Goal: Check status: Check status

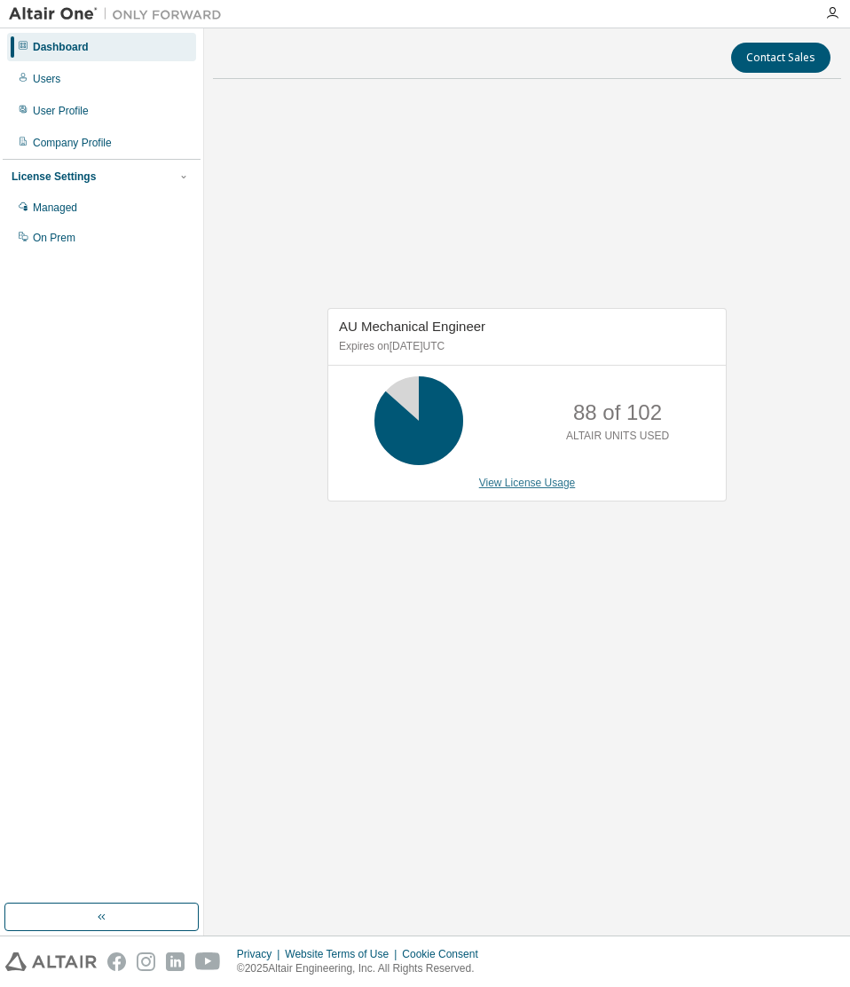
click at [540, 485] on link "View License Usage" at bounding box center [527, 482] width 97 height 12
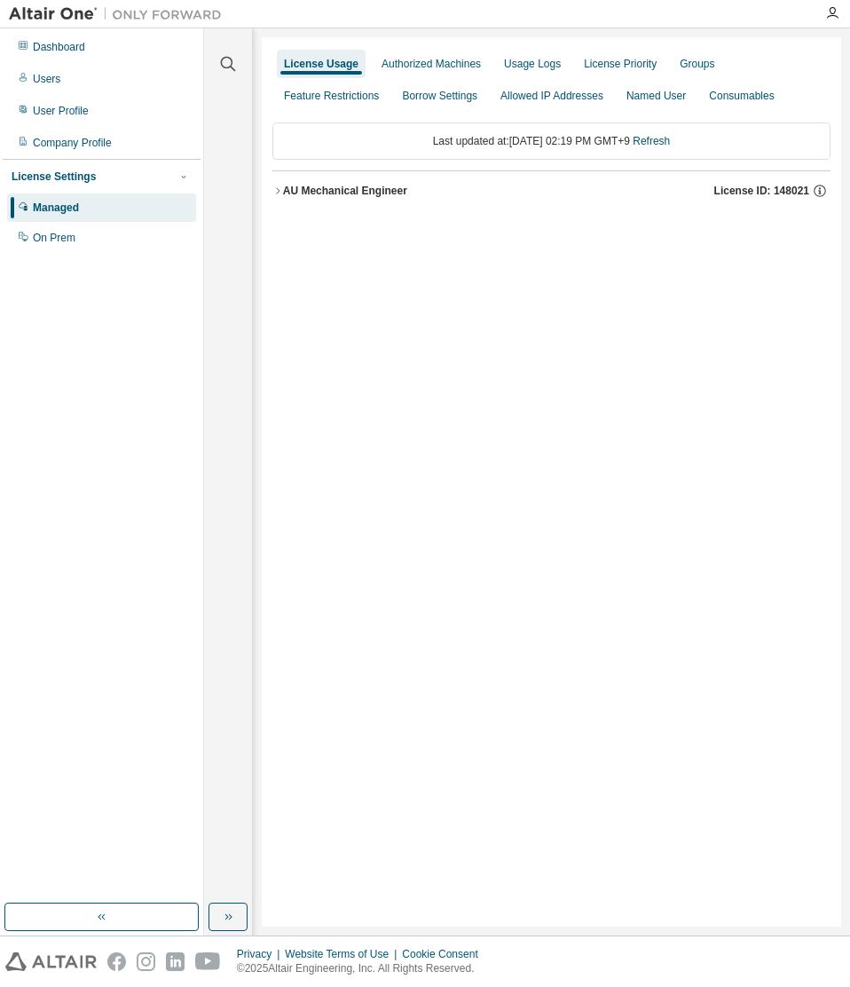
click at [280, 189] on icon "button" at bounding box center [277, 190] width 11 height 11
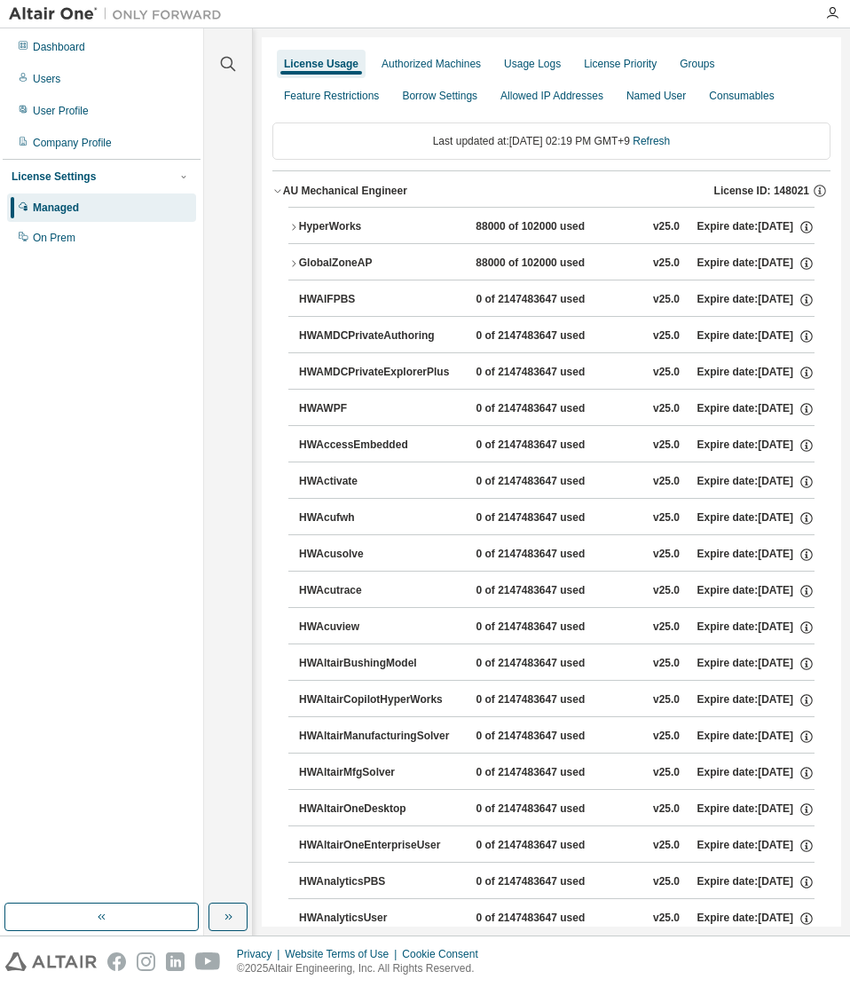
click at [300, 222] on div "HyperWorks" at bounding box center [379, 227] width 160 height 16
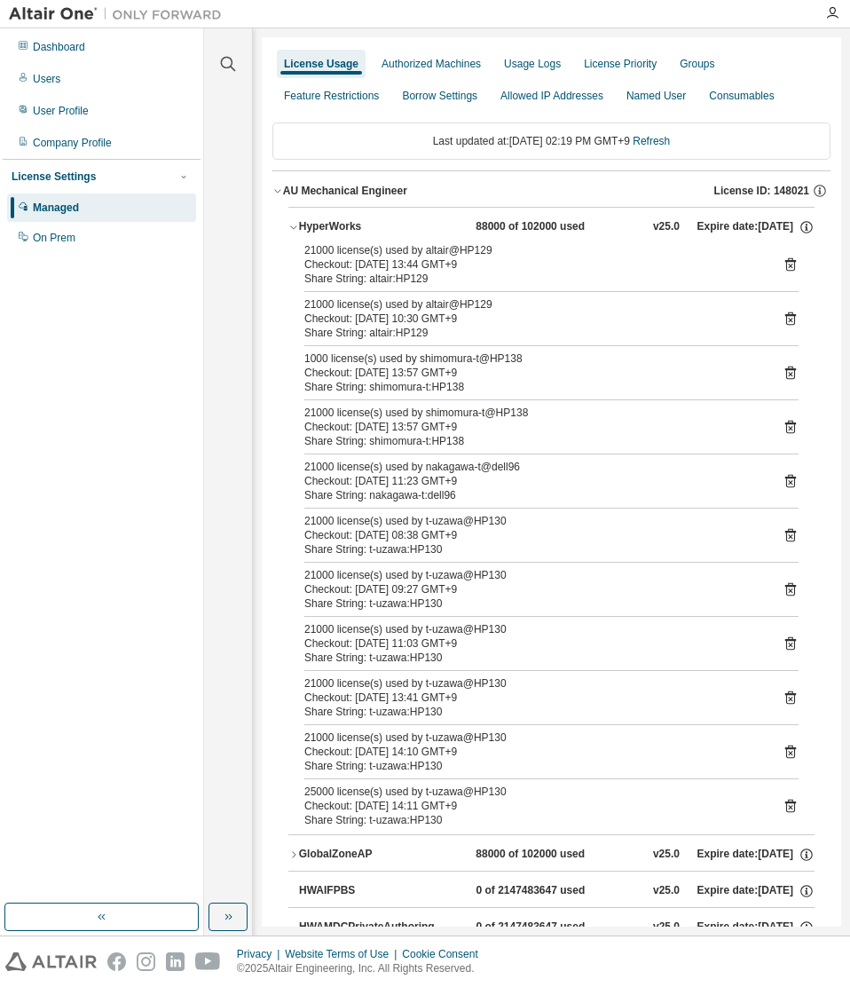
click at [312, 227] on div "HyperWorks" at bounding box center [379, 227] width 160 height 16
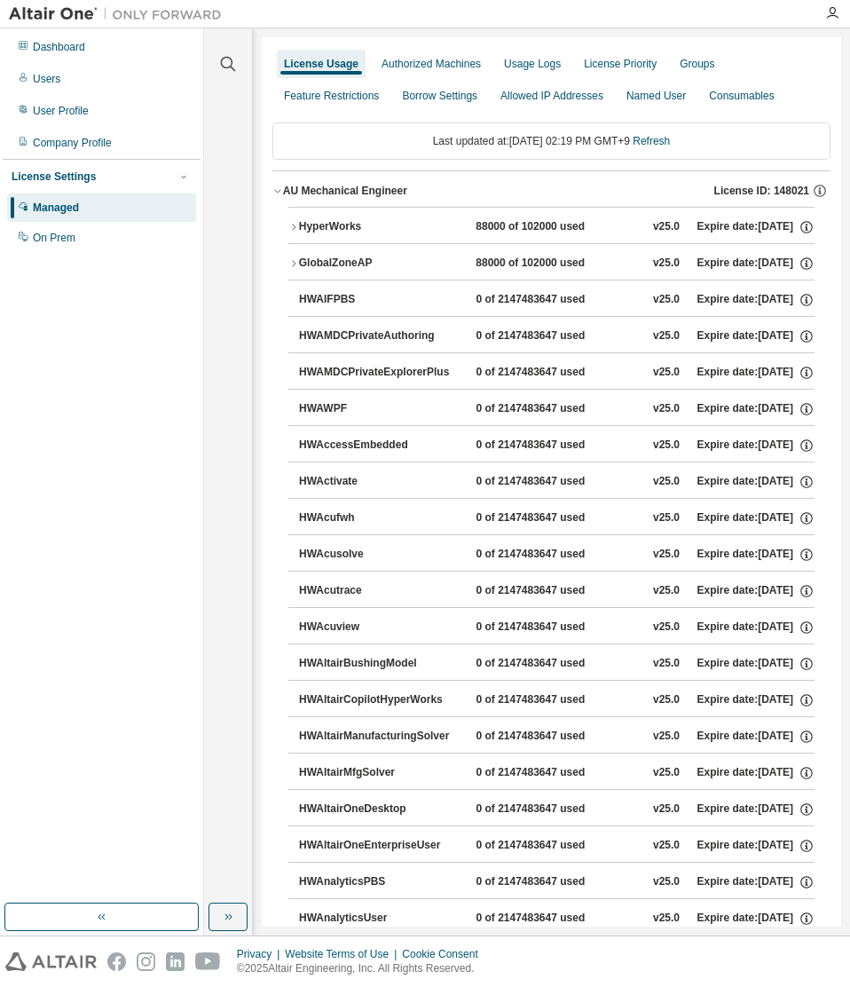
click at [278, 185] on button "AU Mechanical Engineer License ID: 148021" at bounding box center [551, 190] width 558 height 39
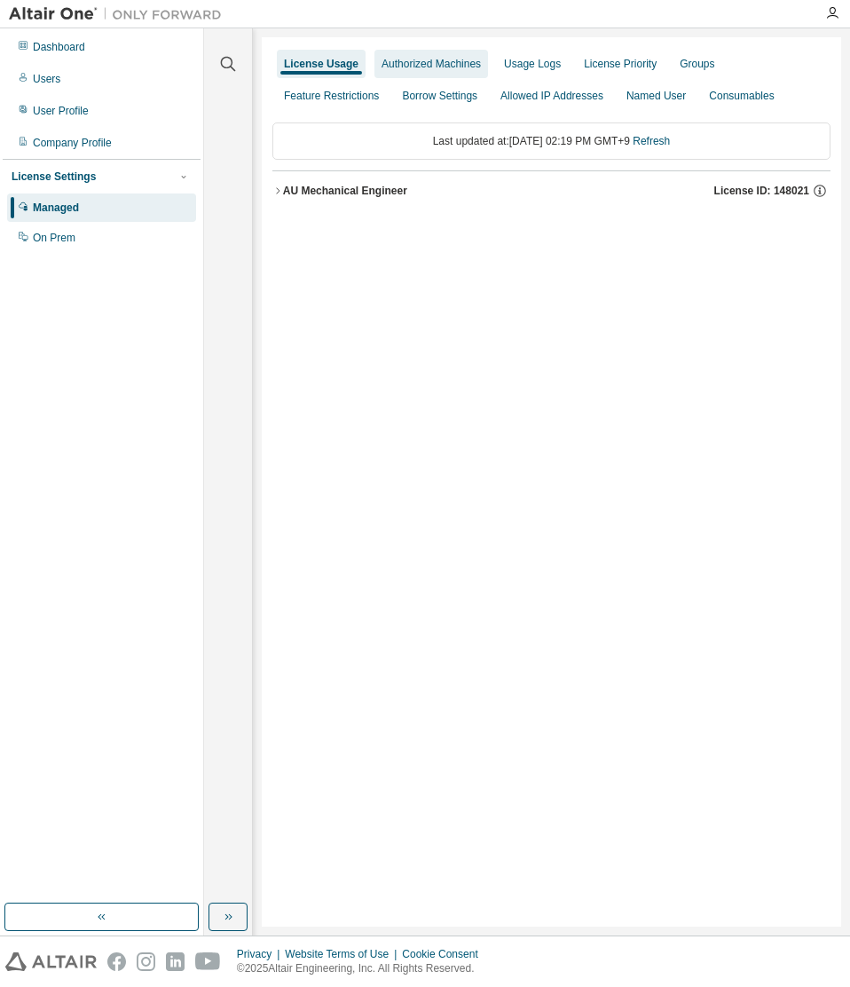
click at [419, 65] on div "Authorized Machines" at bounding box center [431, 64] width 99 height 14
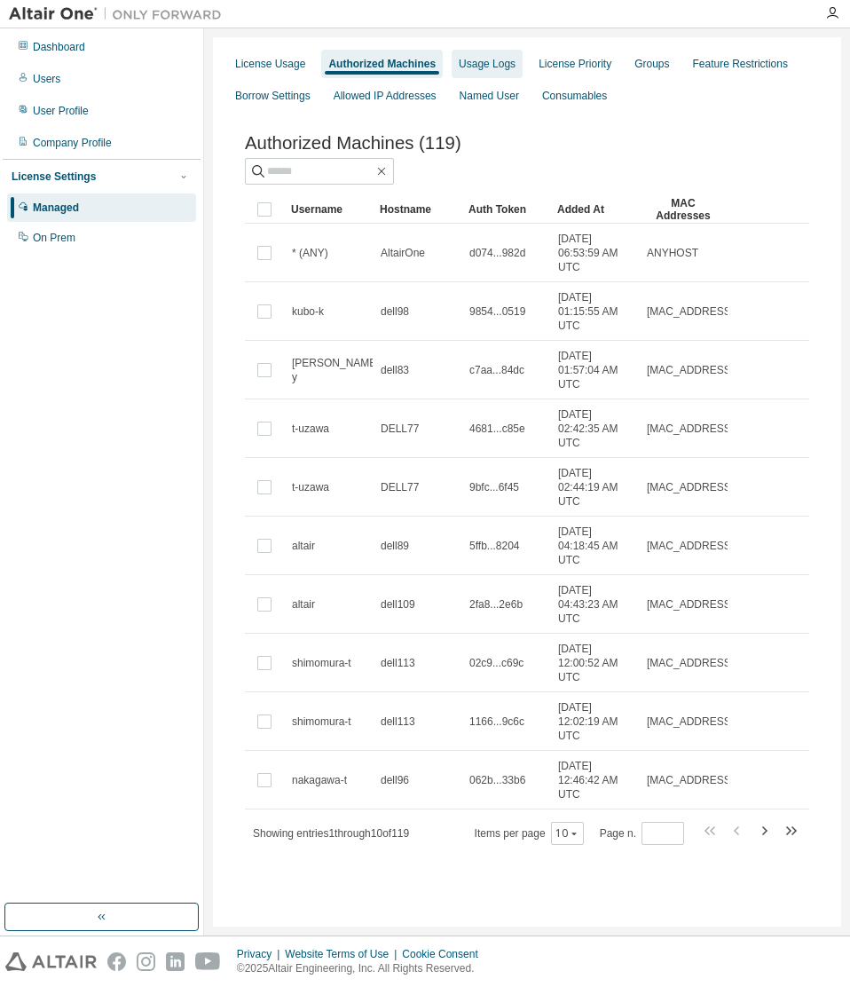
click at [477, 66] on div "Usage Logs" at bounding box center [487, 64] width 57 height 14
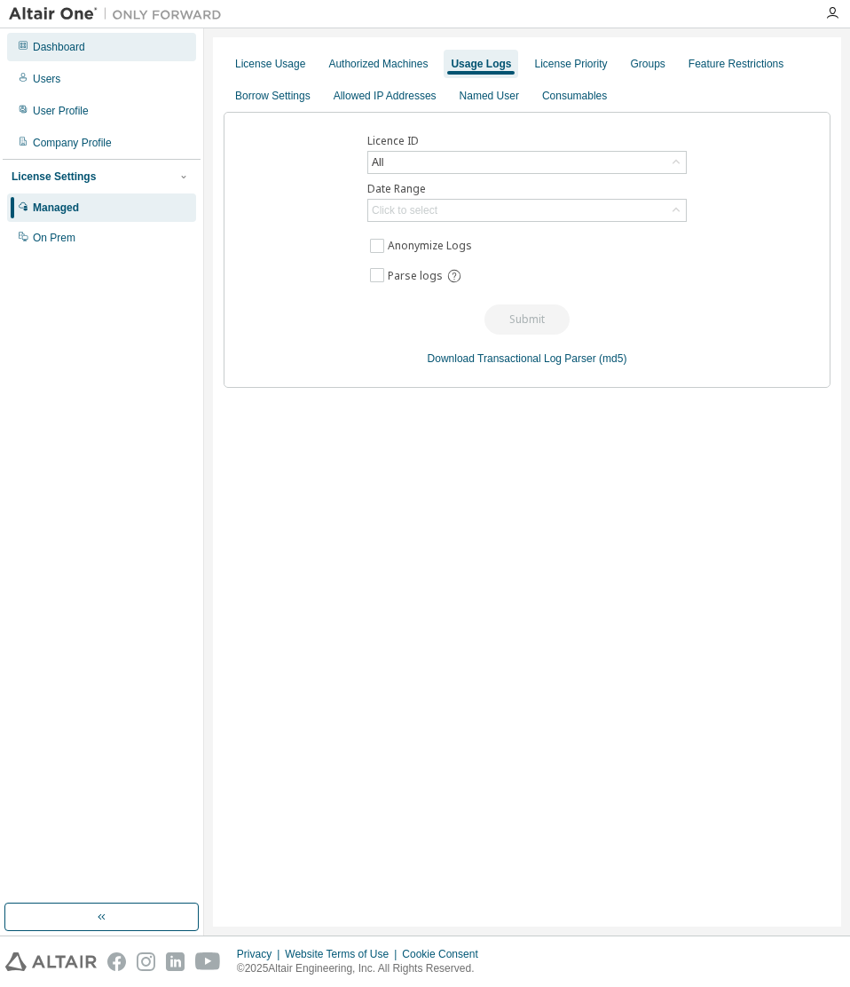
click at [64, 48] on div "Dashboard" at bounding box center [59, 47] width 52 height 14
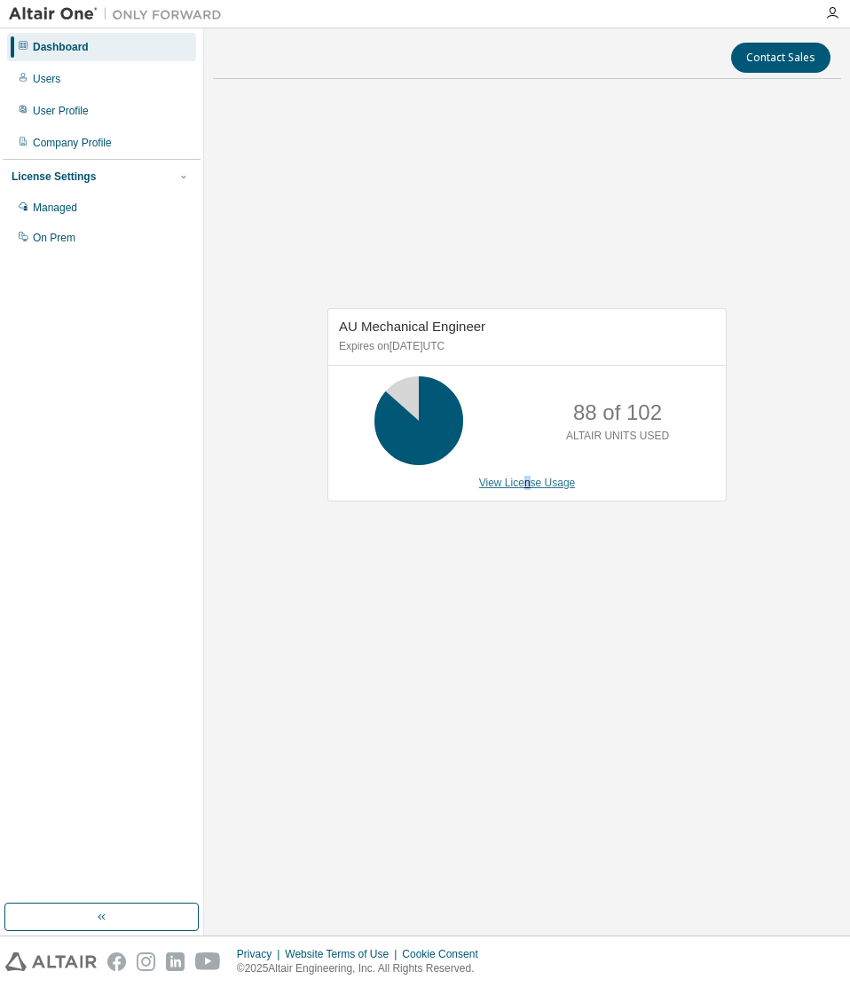
click at [526, 488] on link "View License Usage" at bounding box center [527, 482] width 97 height 12
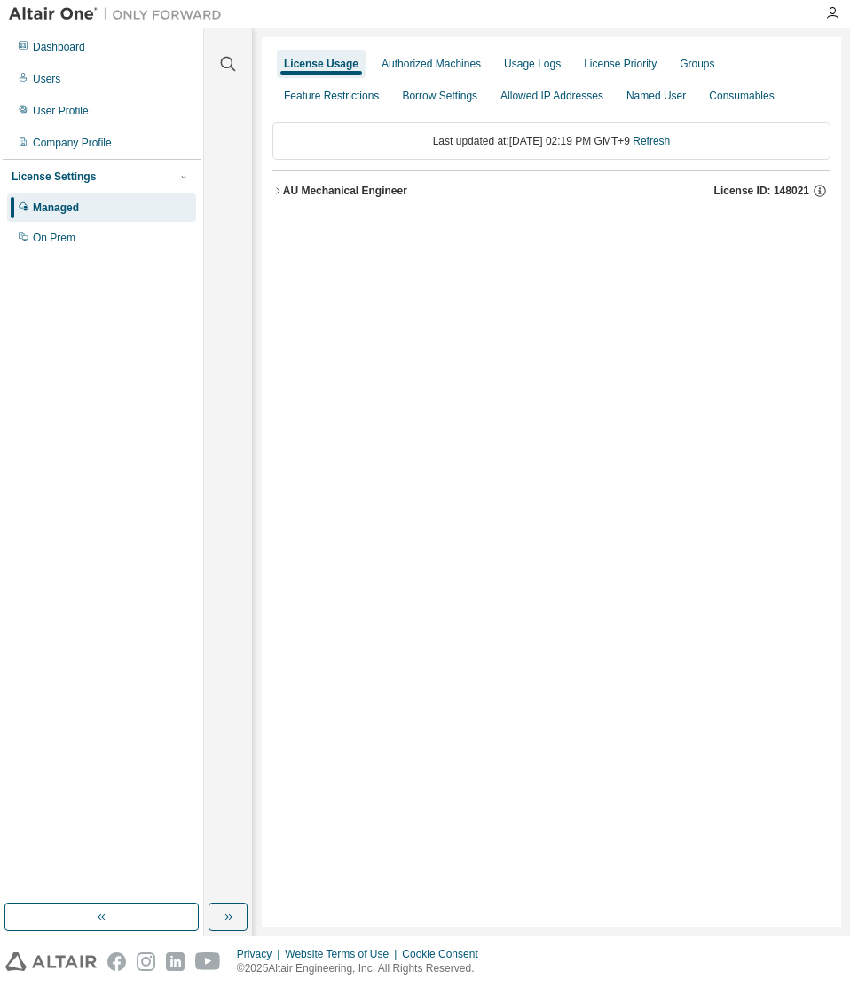
click at [334, 191] on div "AU Mechanical Engineer" at bounding box center [345, 191] width 124 height 14
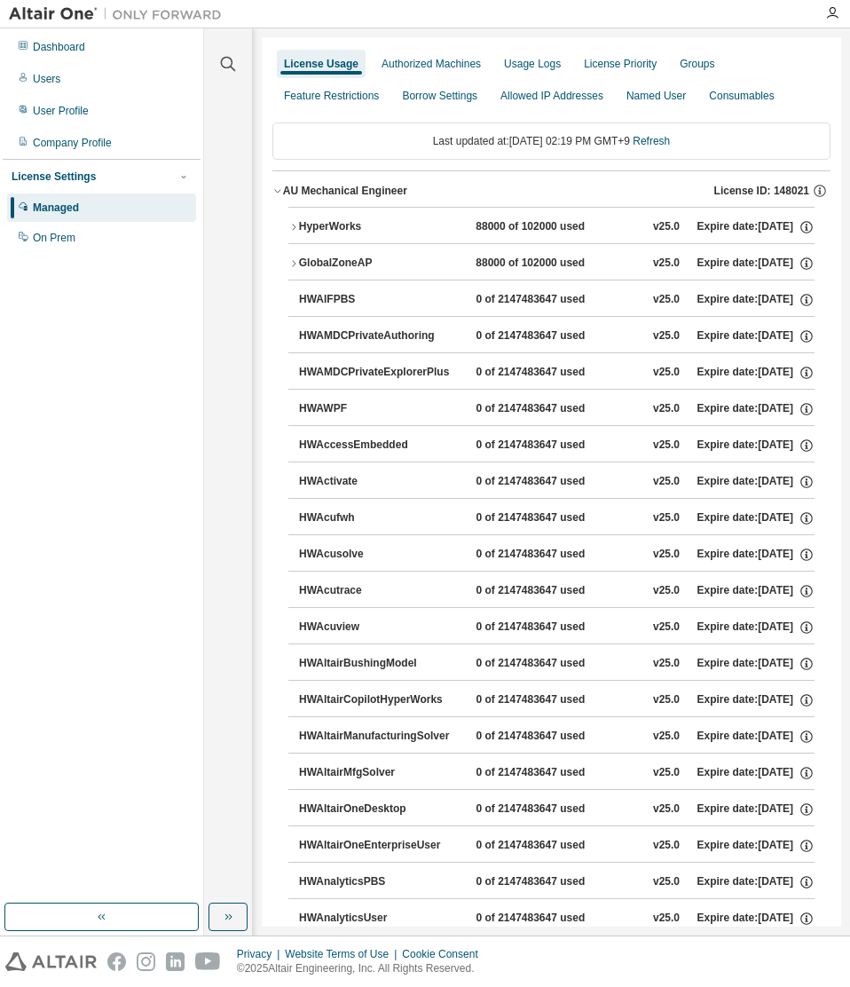
click at [335, 225] on div "HyperWorks" at bounding box center [379, 227] width 160 height 16
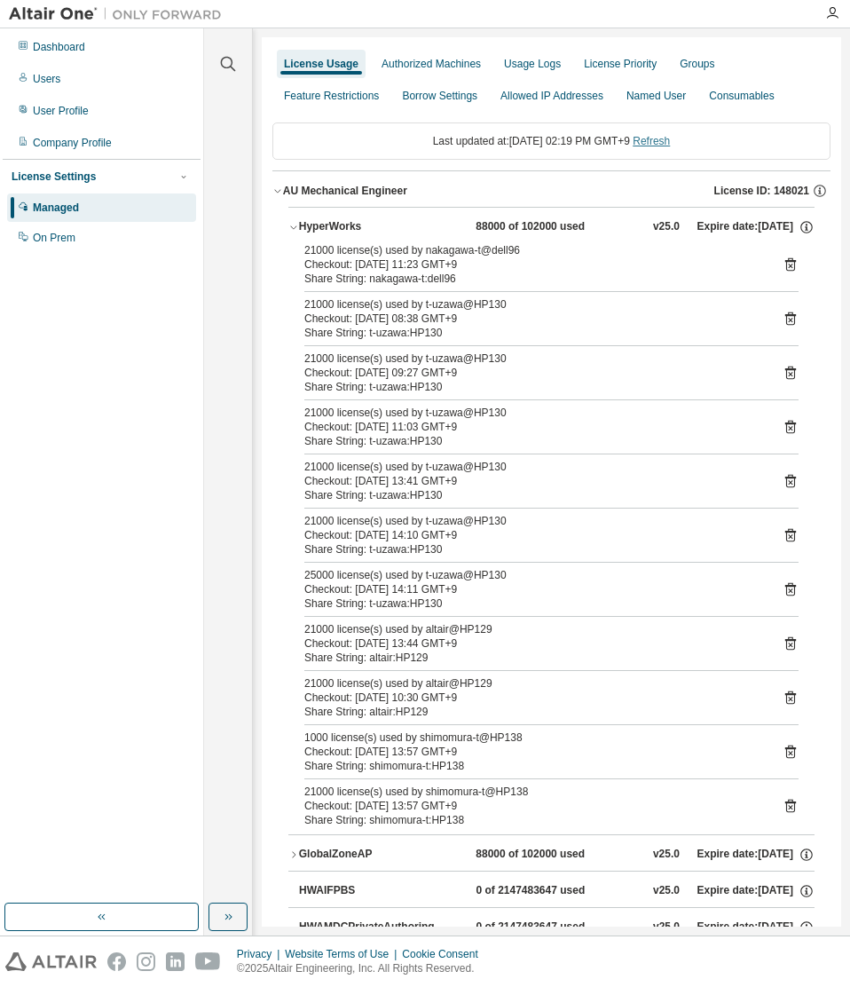
click at [665, 144] on link "Refresh" at bounding box center [651, 141] width 37 height 12
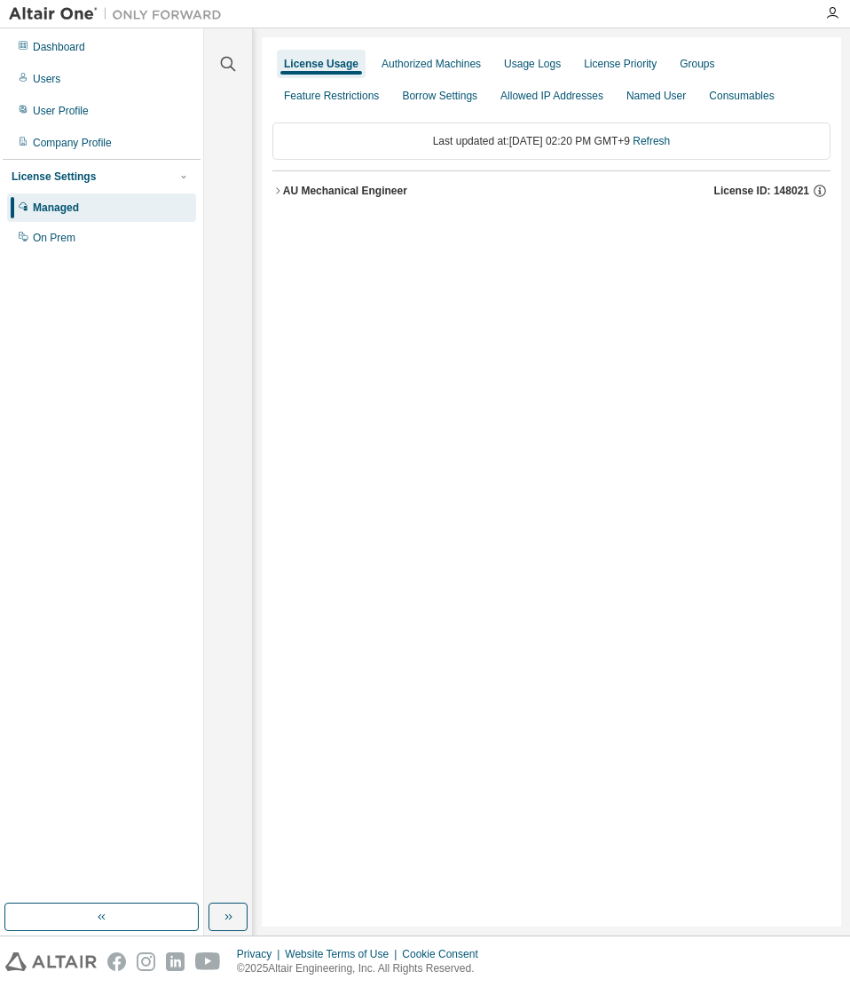
click at [350, 193] on div "AU Mechanical Engineer" at bounding box center [345, 191] width 124 height 14
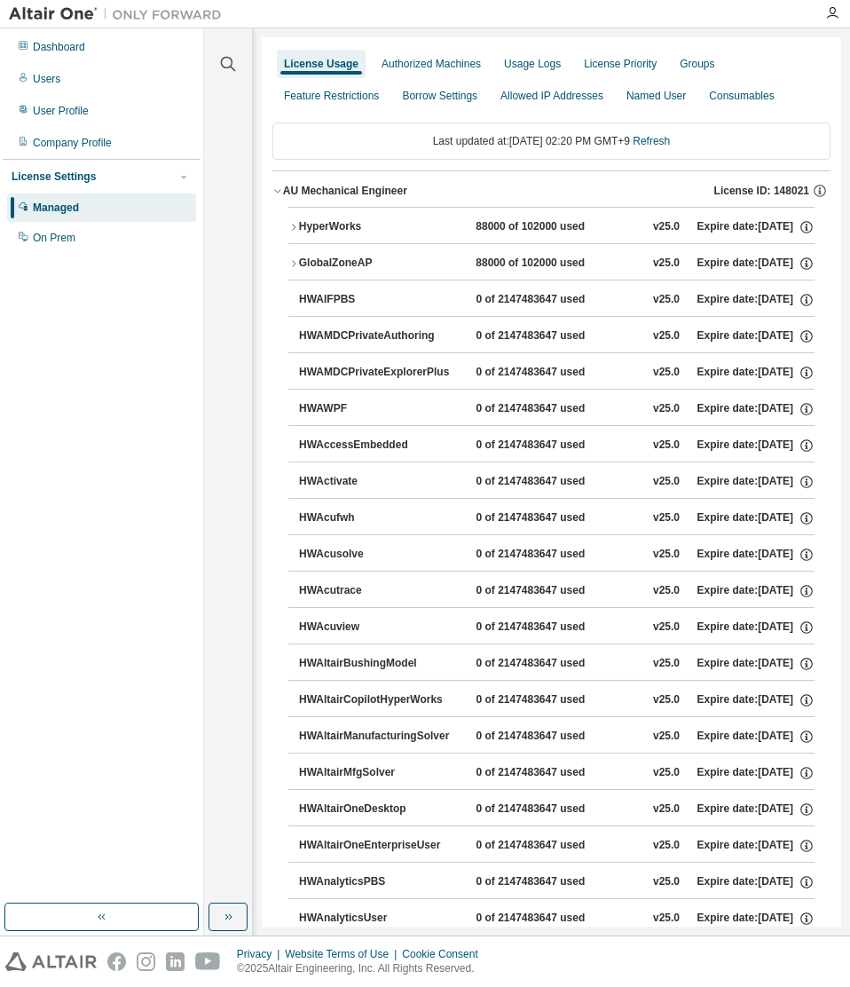
click at [340, 256] on div "GlobalZoneAP" at bounding box center [379, 264] width 160 height 16
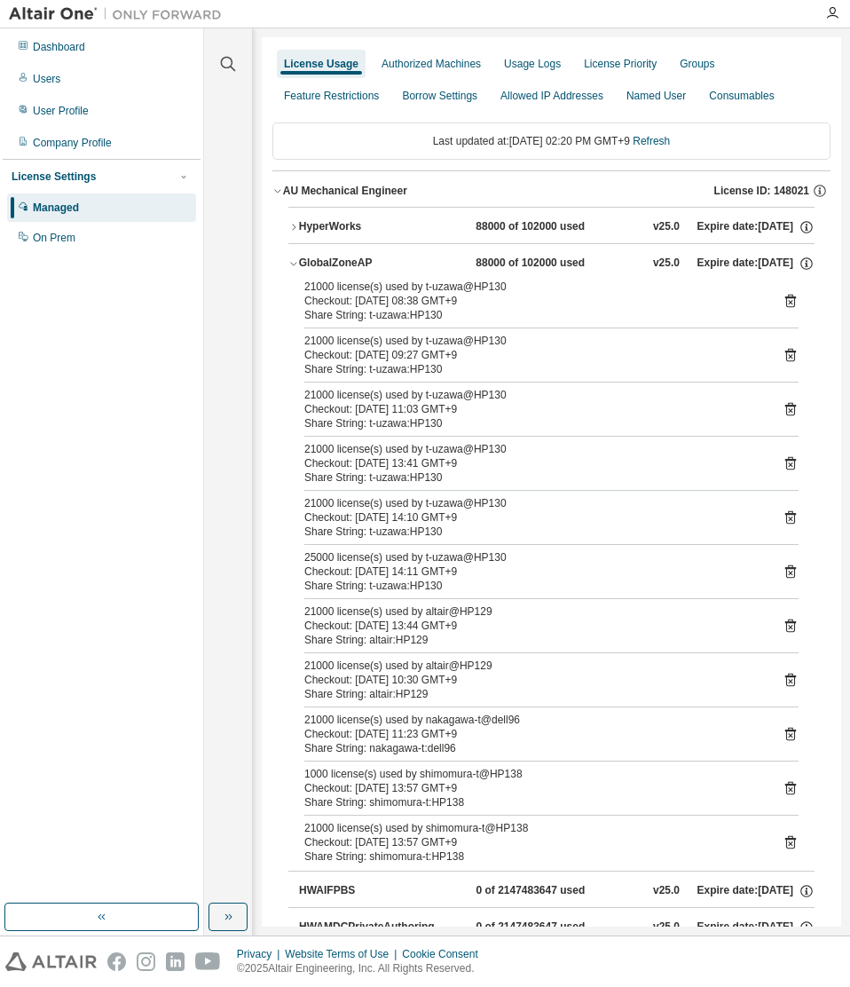
click at [788, 790] on icon at bounding box center [790, 789] width 4 height 4
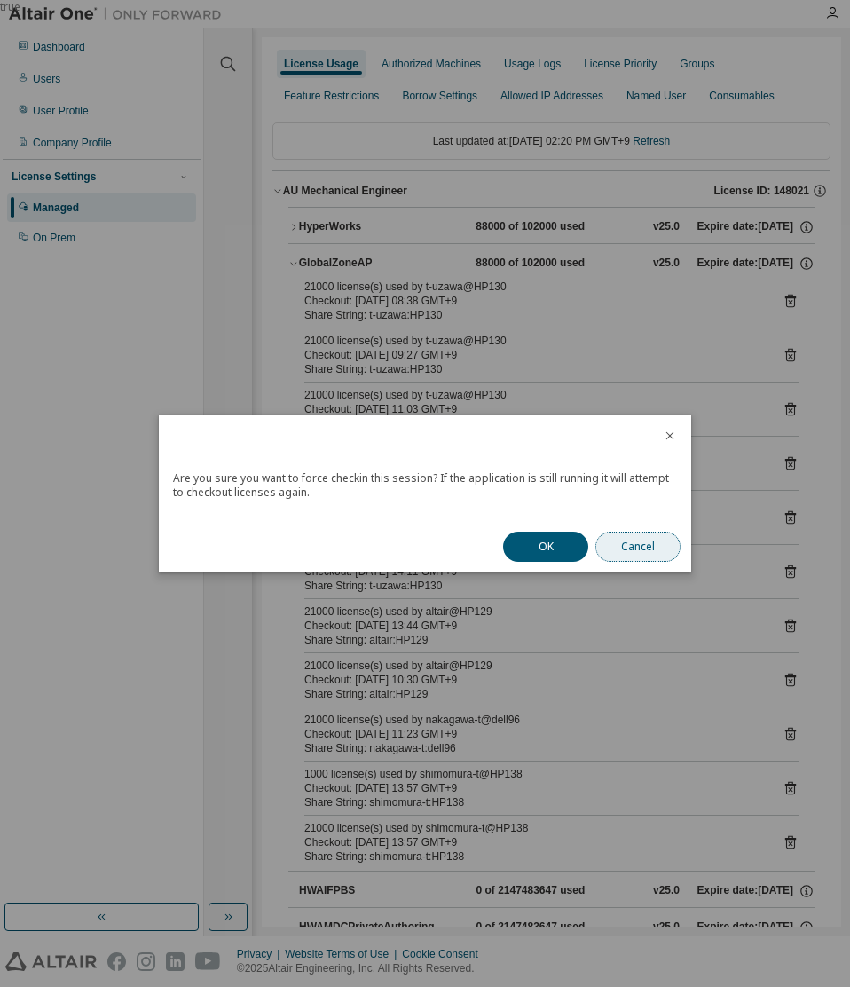
click at [653, 539] on button "Cancel" at bounding box center [637, 546] width 85 height 30
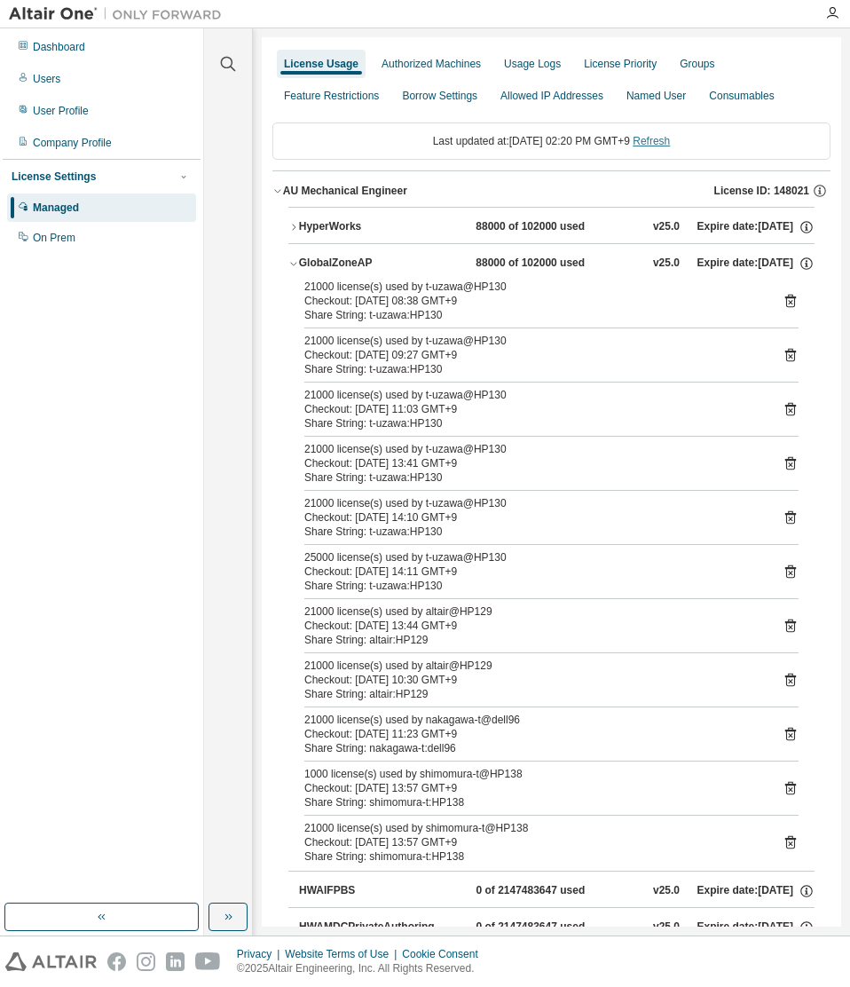
click at [652, 145] on link "Refresh" at bounding box center [651, 141] width 37 height 12
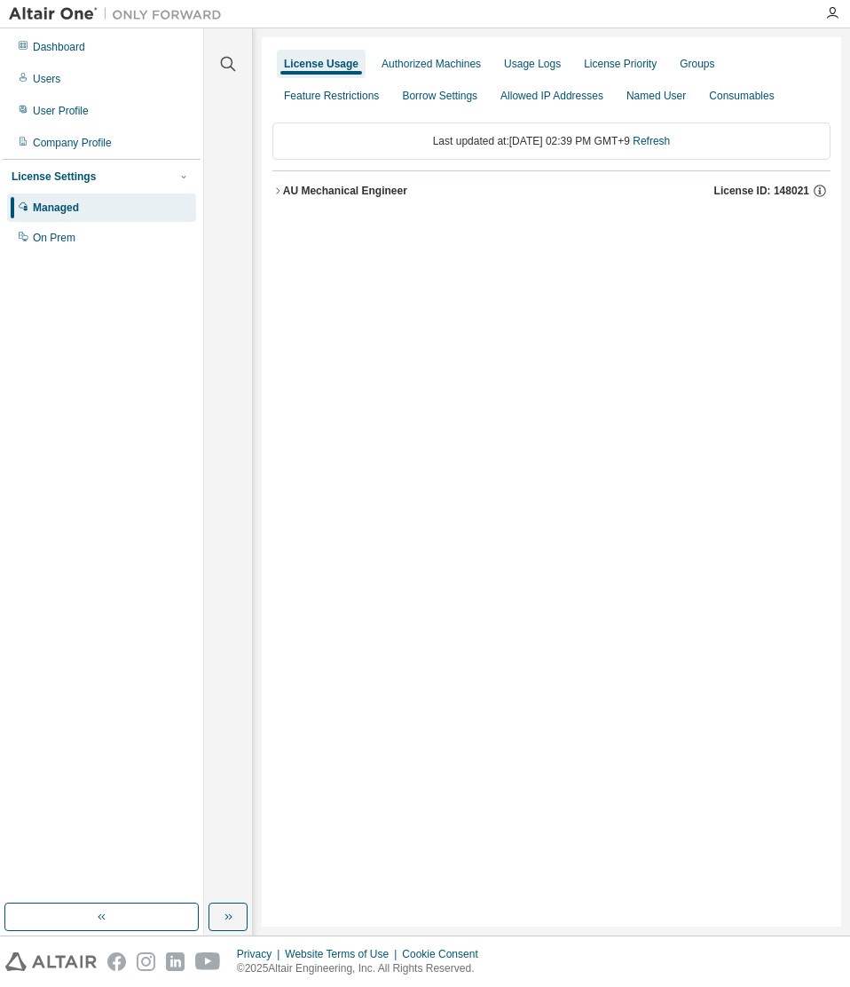
click at [282, 190] on icon "button" at bounding box center [277, 190] width 11 height 11
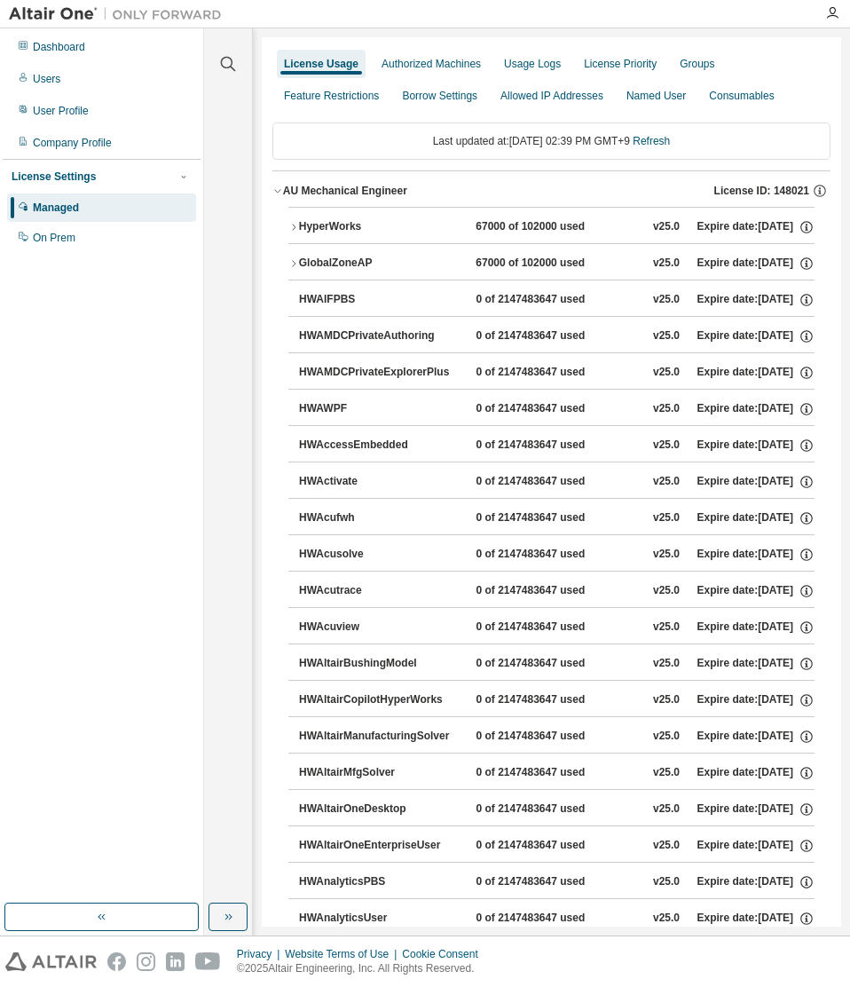
click at [339, 219] on div "HyperWorks" at bounding box center [379, 227] width 160 height 16
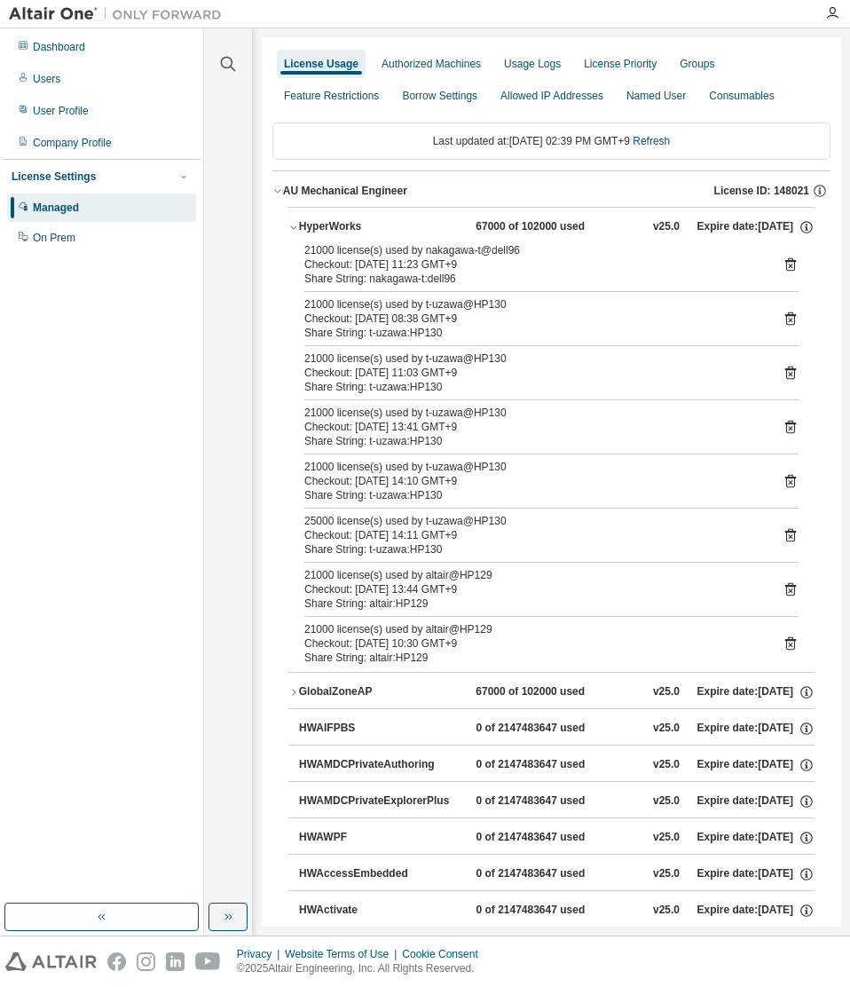
click at [630, 14] on div at bounding box center [523, 14] width 584 height 28
click at [188, 830] on div "Dashboard Users User Profile Company Profile License Settings Managed On Prem" at bounding box center [102, 466] width 198 height 870
click at [93, 43] on div "Dashboard" at bounding box center [101, 47] width 189 height 28
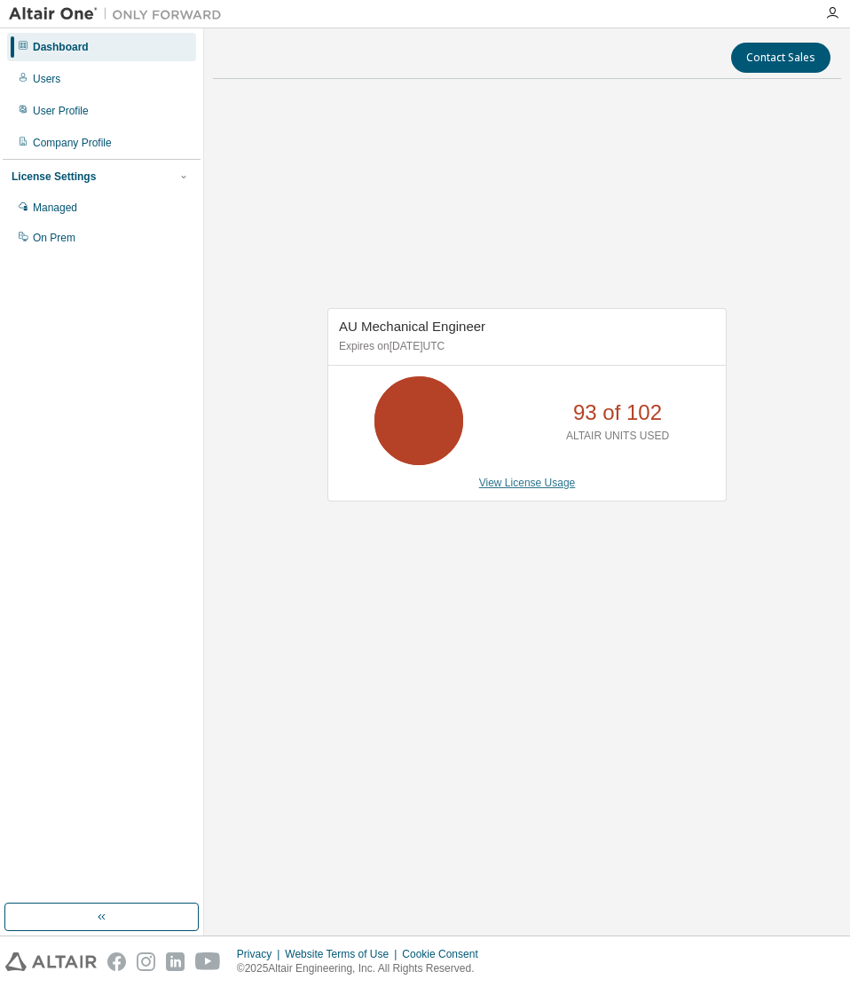
click at [555, 481] on link "View License Usage" at bounding box center [527, 482] width 97 height 12
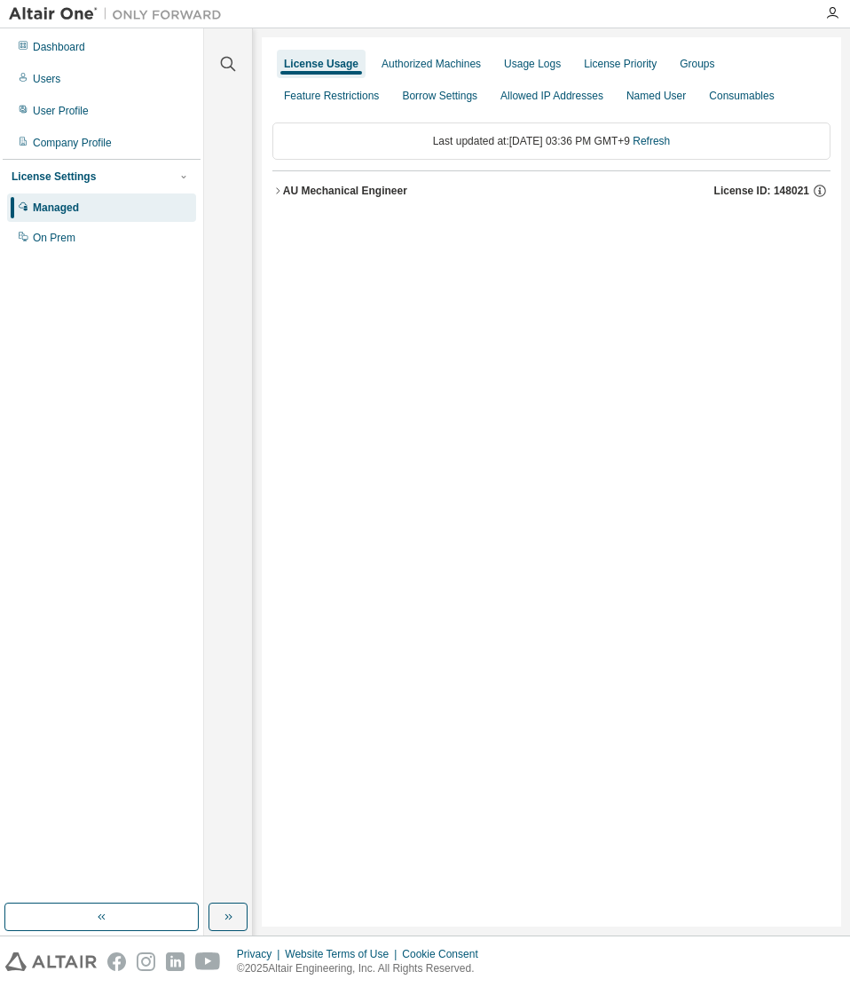
click at [452, 188] on div "AU Mechanical Engineer License ID: 148021" at bounding box center [556, 191] width 547 height 16
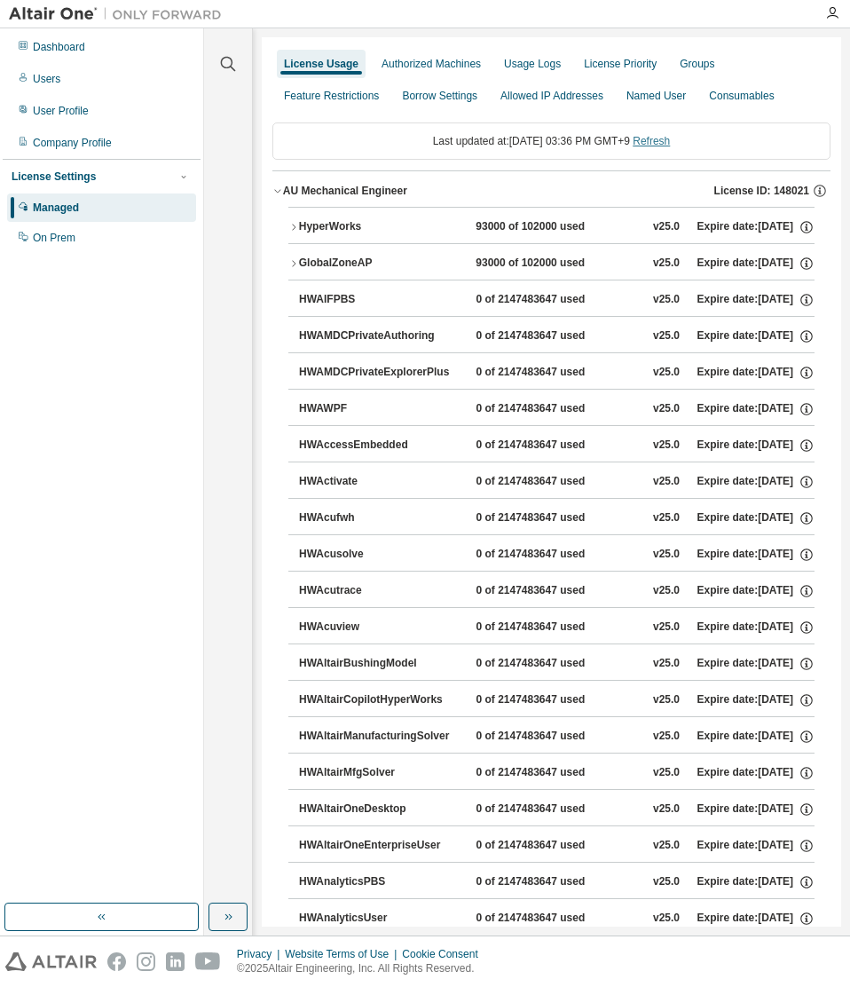
click at [659, 139] on link "Refresh" at bounding box center [651, 141] width 37 height 12
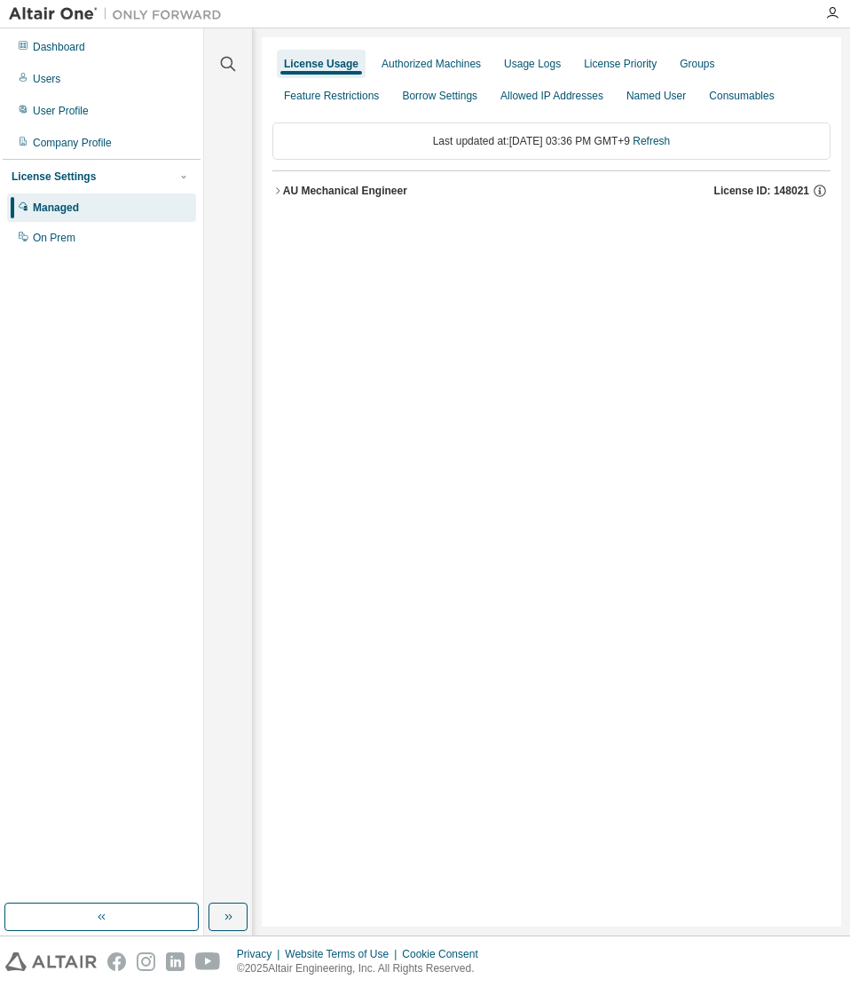
click at [506, 183] on div "AU Mechanical Engineer License ID: 148021" at bounding box center [556, 191] width 547 height 16
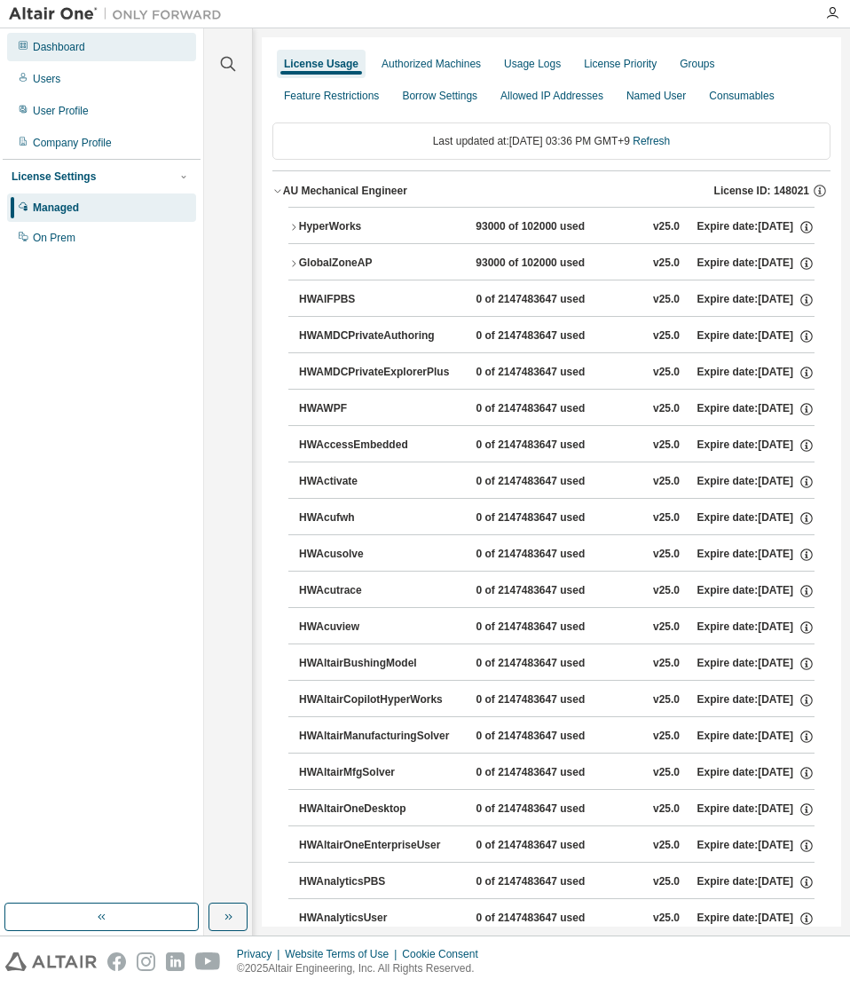
click at [149, 48] on div "Dashboard" at bounding box center [101, 47] width 189 height 28
